Goal: Find specific page/section: Find specific page/section

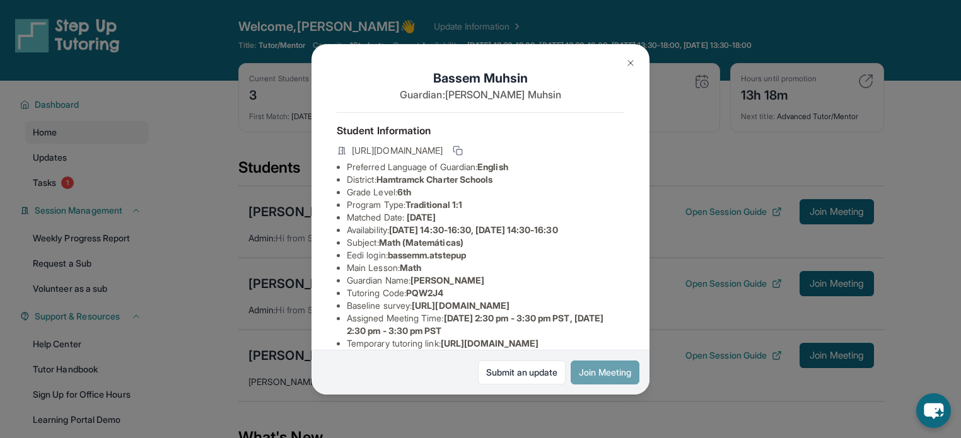
scroll to position [225, 0]
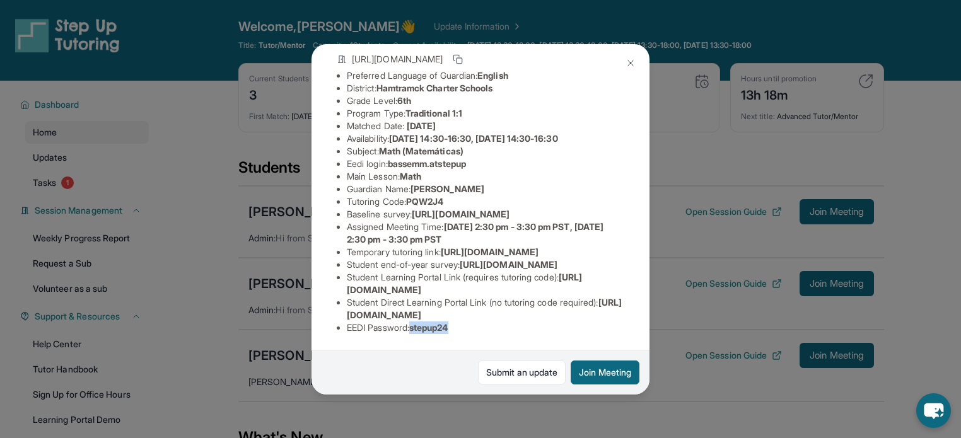
click at [628, 65] on img at bounding box center [631, 63] width 10 height 10
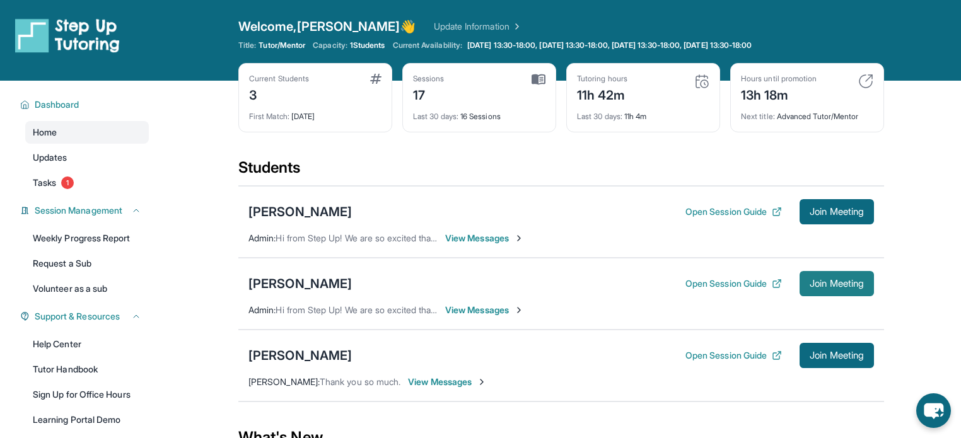
click at [821, 282] on span "Join Meeting" at bounding box center [837, 284] width 54 height 8
click at [279, 284] on div "[PERSON_NAME]" at bounding box center [300, 284] width 103 height 18
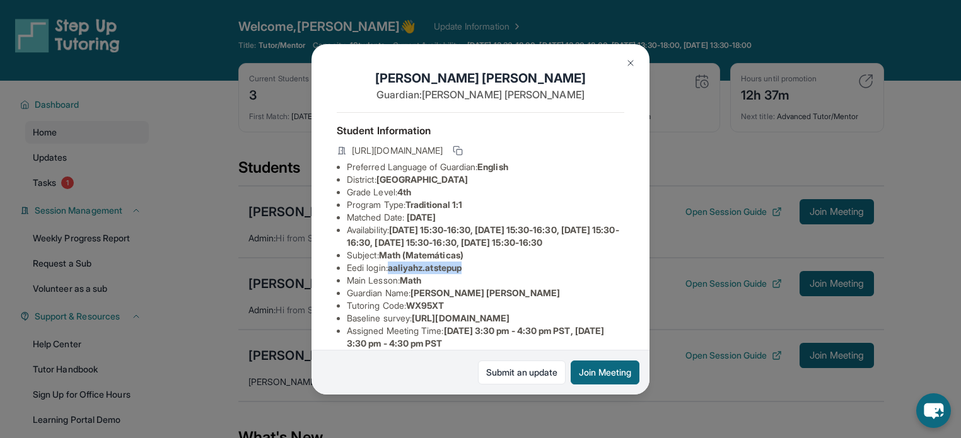
drag, startPoint x: 469, startPoint y: 291, endPoint x: 394, endPoint y: 290, distance: 75.1
click at [394, 273] on span "aaliyahz.atstepup" at bounding box center [425, 267] width 74 height 11
copy span "aaliyahz.atstepup"
click at [538, 221] on li "Matched Date: [DATE]" at bounding box center [486, 217] width 278 height 13
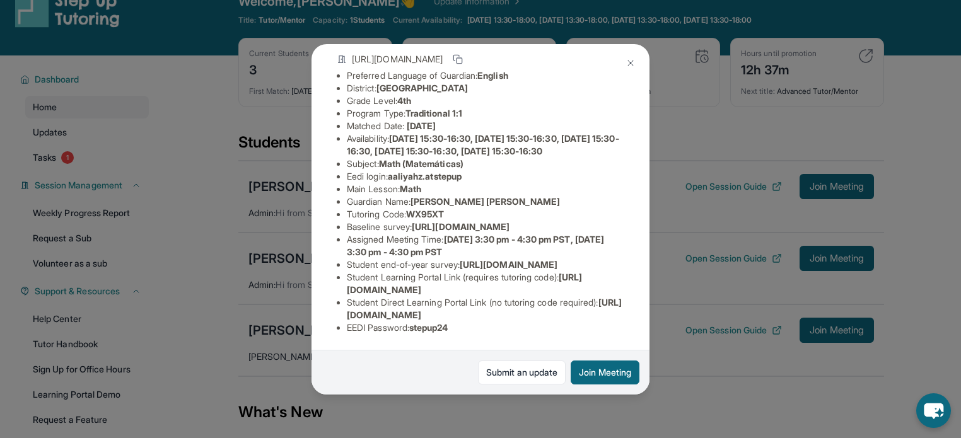
scroll to position [212, 0]
drag, startPoint x: 464, startPoint y: 322, endPoint x: 416, endPoint y: 319, distance: 48.1
click at [416, 322] on li "EEDI Password : stepup24" at bounding box center [486, 328] width 278 height 13
copy span "stepup24"
